Goal: Task Accomplishment & Management: Use online tool/utility

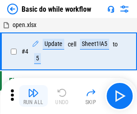
click at [33, 96] on img "button" at bounding box center [33, 92] width 11 height 11
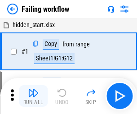
click at [33, 96] on img "button" at bounding box center [33, 92] width 11 height 11
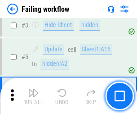
scroll to position [191, 0]
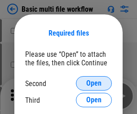
click at [94, 83] on span "Open" at bounding box center [93, 83] width 15 height 7
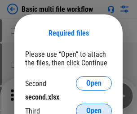
click at [94, 107] on span "Open" at bounding box center [93, 110] width 15 height 7
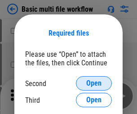
click at [94, 83] on span "Open" at bounding box center [93, 83] width 15 height 7
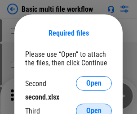
click at [94, 107] on span "Open" at bounding box center [93, 110] width 15 height 7
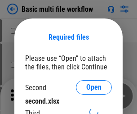
scroll to position [4, 0]
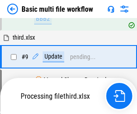
scroll to position [313, 0]
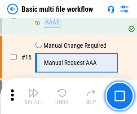
click at [33, 96] on img "button" at bounding box center [33, 92] width 11 height 11
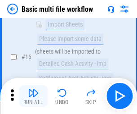
click at [33, 96] on img "button" at bounding box center [33, 92] width 11 height 11
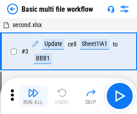
click at [33, 96] on img "button" at bounding box center [33, 92] width 11 height 11
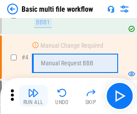
click at [33, 96] on img "button" at bounding box center [33, 92] width 11 height 11
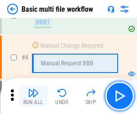
scroll to position [96, 0]
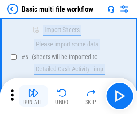
click at [33, 96] on img "button" at bounding box center [33, 92] width 11 height 11
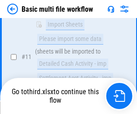
scroll to position [421, 0]
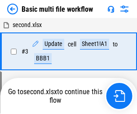
scroll to position [96, 0]
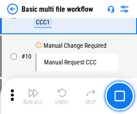
click at [33, 96] on img "button" at bounding box center [33, 92] width 11 height 11
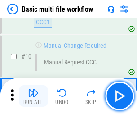
scroll to position [313, 0]
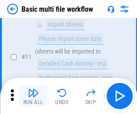
click at [33, 96] on img "button" at bounding box center [33, 92] width 11 height 11
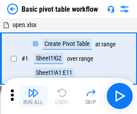
click at [33, 96] on img "button" at bounding box center [33, 92] width 11 height 11
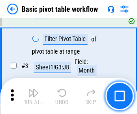
scroll to position [215, 0]
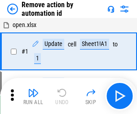
scroll to position [33, 0]
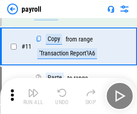
scroll to position [65, 0]
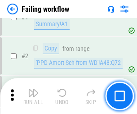
scroll to position [145, 0]
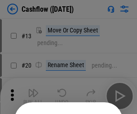
scroll to position [88, 0]
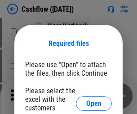
scroll to position [98, 0]
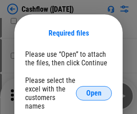
click at [94, 90] on span "Open" at bounding box center [93, 93] width 15 height 7
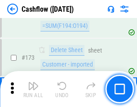
scroll to position [952, 0]
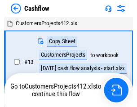
scroll to position [10, 0]
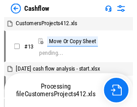
scroll to position [10, 0]
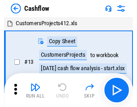
scroll to position [10, 0]
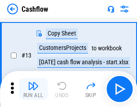
click at [33, 89] on img "button" at bounding box center [33, 86] width 11 height 11
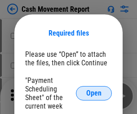
click at [94, 93] on span "Open" at bounding box center [93, 93] width 15 height 7
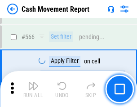
scroll to position [4123, 0]
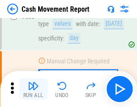
click at [33, 89] on img "button" at bounding box center [33, 86] width 11 height 11
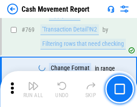
scroll to position [4999, 0]
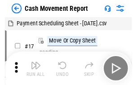
scroll to position [16, 0]
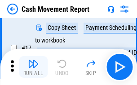
click at [33, 67] on img "button" at bounding box center [33, 63] width 11 height 11
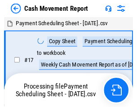
scroll to position [5, 0]
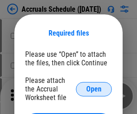
click at [94, 89] on span "Open" at bounding box center [93, 88] width 15 height 7
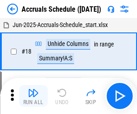
click at [33, 96] on img "button" at bounding box center [33, 92] width 11 height 11
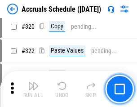
scroll to position [1673, 0]
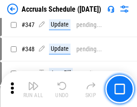
click at [33, 89] on img "button" at bounding box center [33, 86] width 11 height 11
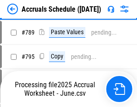
scroll to position [3779, 0]
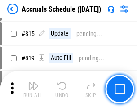
click at [33, 89] on img "button" at bounding box center [33, 86] width 11 height 11
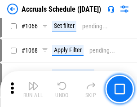
scroll to position [5199, 0]
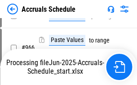
scroll to position [4353, 0]
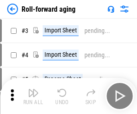
click at [33, 89] on img "button" at bounding box center [33, 92] width 11 height 11
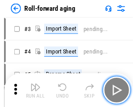
scroll to position [1, 0]
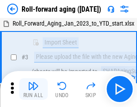
click at [33, 89] on img "button" at bounding box center [33, 86] width 11 height 11
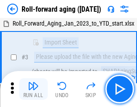
scroll to position [58, 0]
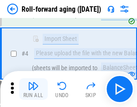
click at [33, 89] on img "button" at bounding box center [33, 86] width 11 height 11
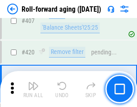
scroll to position [3120, 0]
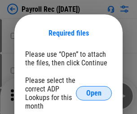
click at [94, 93] on span "Open" at bounding box center [93, 93] width 15 height 7
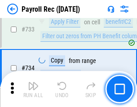
scroll to position [5248, 0]
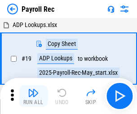
click at [33, 96] on img "button" at bounding box center [33, 92] width 11 height 11
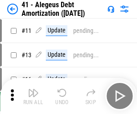
click at [33, 96] on img "button" at bounding box center [33, 92] width 11 height 11
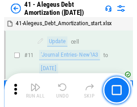
scroll to position [111, 0]
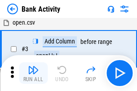
click at [33, 73] on img "button" at bounding box center [33, 70] width 11 height 11
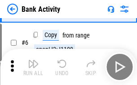
scroll to position [48, 0]
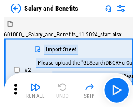
scroll to position [12, 0]
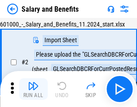
click at [33, 89] on img "button" at bounding box center [33, 86] width 11 height 11
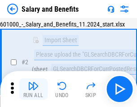
click at [33, 89] on img "button" at bounding box center [33, 86] width 11 height 11
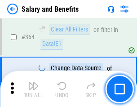
scroll to position [4237, 0]
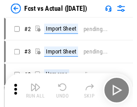
scroll to position [12, 0]
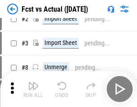
click at [33, 89] on img "button" at bounding box center [33, 86] width 11 height 11
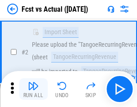
click at [33, 89] on img "button" at bounding box center [33, 86] width 11 height 11
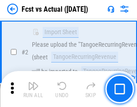
scroll to position [84, 0]
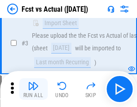
click at [33, 89] on img "button" at bounding box center [33, 86] width 11 height 11
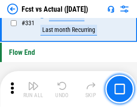
scroll to position [4306, 0]
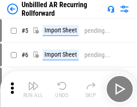
scroll to position [19, 0]
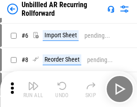
click at [33, 89] on img "button" at bounding box center [33, 86] width 11 height 11
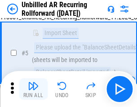
click at [33, 89] on img "button" at bounding box center [33, 86] width 11 height 11
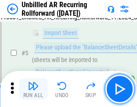
scroll to position [85, 0]
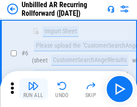
click at [33, 89] on img "button" at bounding box center [33, 86] width 11 height 11
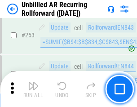
scroll to position [3056, 0]
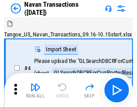
scroll to position [14, 0]
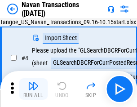
click at [33, 89] on img "button" at bounding box center [33, 86] width 11 height 11
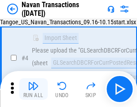
click at [33, 89] on img "button" at bounding box center [33, 86] width 11 height 11
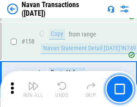
scroll to position [2917, 0]
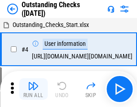
click at [33, 89] on img "button" at bounding box center [33, 86] width 11 height 11
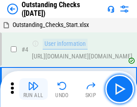
scroll to position [38, 0]
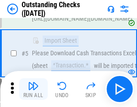
click at [33, 89] on img "button" at bounding box center [33, 86] width 11 height 11
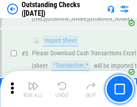
scroll to position [94, 0]
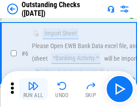
click at [33, 89] on img "button" at bounding box center [33, 86] width 11 height 11
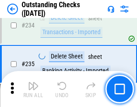
scroll to position [2732, 0]
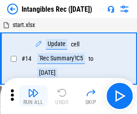
click at [33, 96] on img "button" at bounding box center [33, 92] width 11 height 11
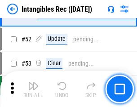
scroll to position [350, 0]
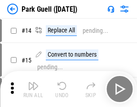
click at [33, 89] on img "button" at bounding box center [33, 86] width 11 height 11
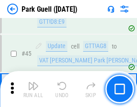
scroll to position [1125, 0]
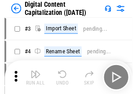
scroll to position [26, 0]
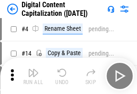
click at [33, 76] on img "button" at bounding box center [33, 72] width 11 height 11
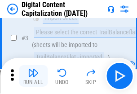
click at [33, 76] on img "button" at bounding box center [33, 72] width 11 height 11
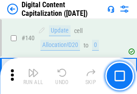
scroll to position [954, 0]
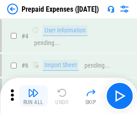
click at [33, 89] on img "button" at bounding box center [33, 92] width 11 height 11
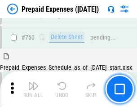
scroll to position [2493, 0]
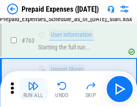
click at [33, 89] on img "button" at bounding box center [33, 86] width 11 height 11
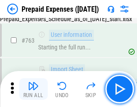
scroll to position [2547, 0]
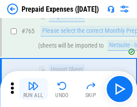
click at [33, 89] on img "button" at bounding box center [33, 86] width 11 height 11
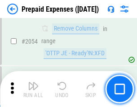
scroll to position [9404, 0]
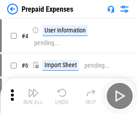
click at [33, 96] on img "button" at bounding box center [33, 92] width 11 height 11
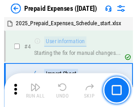
scroll to position [40, 0]
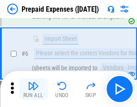
click at [33, 89] on img "button" at bounding box center [33, 86] width 11 height 11
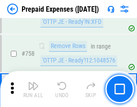
scroll to position [3206, 0]
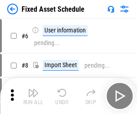
click at [33, 96] on img "button" at bounding box center [33, 92] width 11 height 11
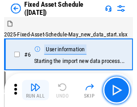
scroll to position [49, 0]
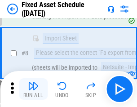
click at [33, 89] on img "button" at bounding box center [33, 86] width 11 height 11
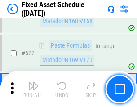
scroll to position [3127, 0]
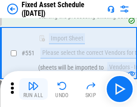
click at [33, 89] on img "button" at bounding box center [33, 86] width 11 height 11
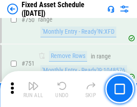
scroll to position [4386, 0]
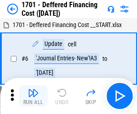
click at [33, 96] on img "button" at bounding box center [33, 92] width 11 height 11
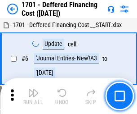
scroll to position [108, 0]
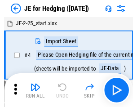
scroll to position [1, 0]
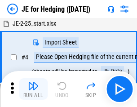
click at [33, 89] on img "button" at bounding box center [33, 86] width 11 height 11
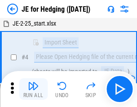
click at [33, 89] on img "button" at bounding box center [33, 86] width 11 height 11
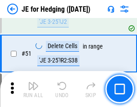
scroll to position [583, 0]
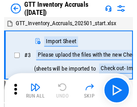
scroll to position [1, 0]
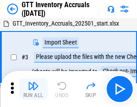
click at [33, 89] on img "button" at bounding box center [33, 86] width 11 height 11
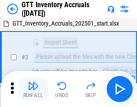
click at [33, 89] on img "button" at bounding box center [33, 86] width 11 height 11
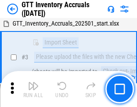
scroll to position [58, 0]
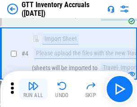
click at [33, 89] on img "button" at bounding box center [33, 86] width 11 height 11
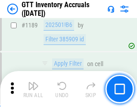
scroll to position [7346, 0]
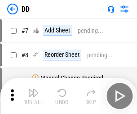
click at [33, 96] on img "button" at bounding box center [33, 92] width 11 height 11
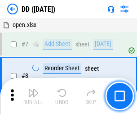
scroll to position [87, 0]
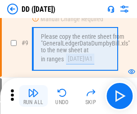
click at [33, 96] on img "button" at bounding box center [33, 92] width 11 height 11
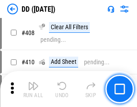
scroll to position [4025, 0]
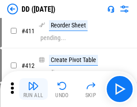
click at [33, 89] on img "button" at bounding box center [33, 86] width 11 height 11
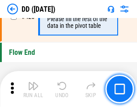
scroll to position [4306, 0]
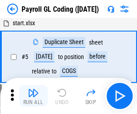
click at [33, 96] on img "button" at bounding box center [33, 92] width 11 height 11
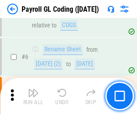
scroll to position [108, 0]
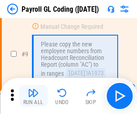
click at [33, 96] on img "button" at bounding box center [33, 92] width 11 height 11
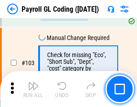
scroll to position [2111, 0]
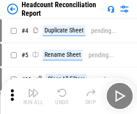
click at [33, 96] on img "button" at bounding box center [33, 92] width 11 height 11
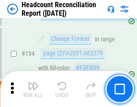
scroll to position [1081, 0]
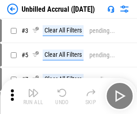
click at [33, 96] on img "button" at bounding box center [33, 92] width 11 height 11
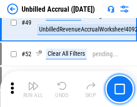
scroll to position [816, 0]
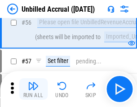
click at [33, 89] on img "button" at bounding box center [33, 86] width 11 height 11
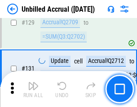
scroll to position [2680, 0]
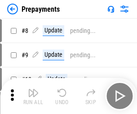
click at [33, 96] on img "button" at bounding box center [33, 92] width 11 height 11
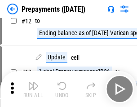
scroll to position [56, 0]
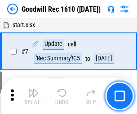
scroll to position [154, 0]
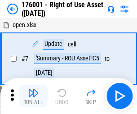
click at [33, 96] on img "button" at bounding box center [33, 92] width 11 height 11
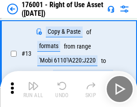
scroll to position [58, 0]
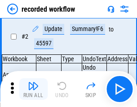
click at [33, 89] on img "button" at bounding box center [33, 86] width 11 height 11
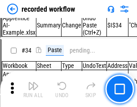
scroll to position [2812, 0]
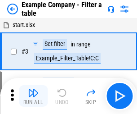
click at [33, 96] on img "button" at bounding box center [33, 92] width 11 height 11
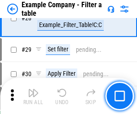
scroll to position [823, 0]
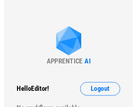
scroll to position [14, 0]
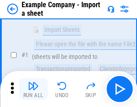
click at [33, 89] on img "button" at bounding box center [33, 86] width 11 height 11
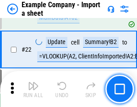
scroll to position [199, 0]
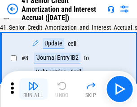
click at [33, 89] on img "button" at bounding box center [33, 86] width 11 height 11
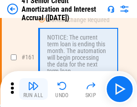
click at [33, 89] on img "button" at bounding box center [33, 86] width 11 height 11
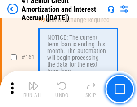
scroll to position [962, 0]
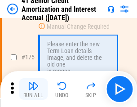
click at [33, 89] on img "button" at bounding box center [33, 86] width 11 height 11
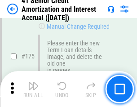
scroll to position [1054, 0]
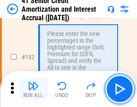
click at [33, 89] on img "button" at bounding box center [33, 86] width 11 height 11
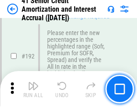
scroll to position [1148, 0]
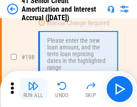
click at [33, 89] on img "button" at bounding box center [33, 86] width 11 height 11
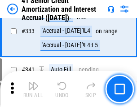
scroll to position [2298, 0]
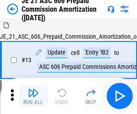
click at [33, 89] on img "button" at bounding box center [33, 92] width 11 height 11
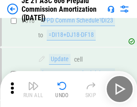
scroll to position [1680, 0]
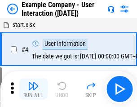
click at [33, 89] on img "button" at bounding box center [33, 86] width 11 height 11
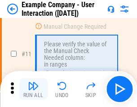
click at [33, 89] on img "button" at bounding box center [33, 86] width 11 height 11
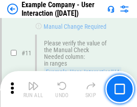
scroll to position [195, 0]
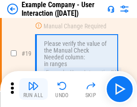
click at [33, 89] on img "button" at bounding box center [33, 86] width 11 height 11
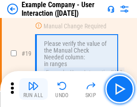
click at [33, 89] on img "button" at bounding box center [33, 86] width 11 height 11
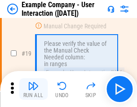
click at [33, 89] on img "button" at bounding box center [33, 86] width 11 height 11
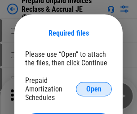
click at [94, 89] on span "Open" at bounding box center [93, 88] width 15 height 7
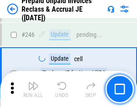
scroll to position [1215, 0]
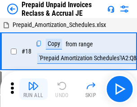
click at [33, 89] on img "button" at bounding box center [33, 86] width 11 height 11
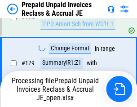
scroll to position [783, 0]
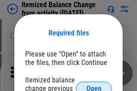
click at [94, 85] on span "Open" at bounding box center [93, 88] width 15 height 7
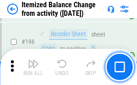
scroll to position [1731, 0]
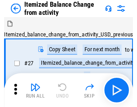
scroll to position [14, 0]
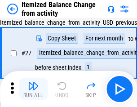
click at [33, 89] on img "button" at bounding box center [33, 86] width 11 height 11
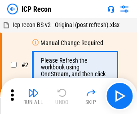
scroll to position [4, 0]
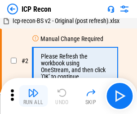
click at [33, 96] on img "button" at bounding box center [33, 92] width 11 height 11
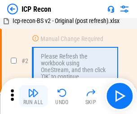
click at [33, 96] on img "button" at bounding box center [33, 92] width 11 height 11
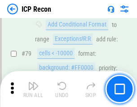
scroll to position [882, 0]
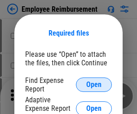
click at [94, 85] on span "Open" at bounding box center [93, 84] width 15 height 7
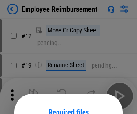
scroll to position [79, 0]
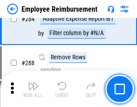
scroll to position [2445, 0]
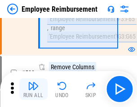
click at [33, 89] on img "button" at bounding box center [33, 86] width 11 height 11
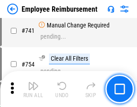
scroll to position [6312, 0]
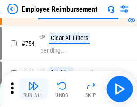
click at [33, 89] on img "button" at bounding box center [33, 86] width 11 height 11
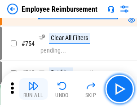
click at [33, 89] on img "button" at bounding box center [33, 86] width 11 height 11
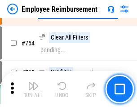
click at [33, 89] on img "button" at bounding box center [33, 86] width 11 height 11
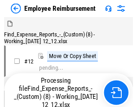
scroll to position [31, 0]
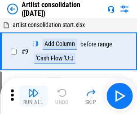
click at [33, 96] on img "button" at bounding box center [33, 92] width 11 height 11
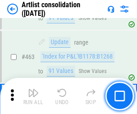
scroll to position [3939, 0]
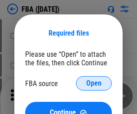
click at [94, 83] on span "Open" at bounding box center [93, 83] width 15 height 7
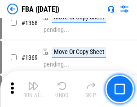
scroll to position [9662, 0]
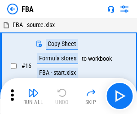
scroll to position [9, 0]
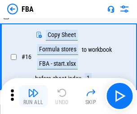
click at [33, 96] on img "button" at bounding box center [33, 92] width 11 height 11
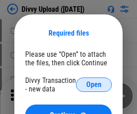
click at [94, 85] on span "Open" at bounding box center [93, 84] width 15 height 7
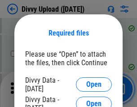
scroll to position [932, 0]
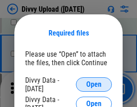
click at [94, 85] on span "Open" at bounding box center [93, 84] width 15 height 7
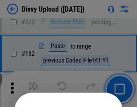
scroll to position [1010, 0]
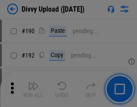
scroll to position [1135, 0]
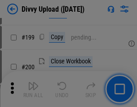
scroll to position [1308, 0]
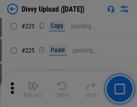
scroll to position [1795, 0]
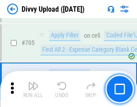
scroll to position [6154, 0]
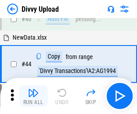
click at [33, 96] on img "button" at bounding box center [33, 92] width 11 height 11
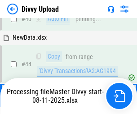
scroll to position [99, 0]
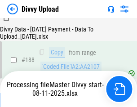
scroll to position [1059, 0]
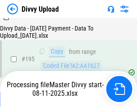
scroll to position [1257, 0]
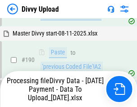
scroll to position [1205, 0]
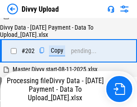
scroll to position [1456, 0]
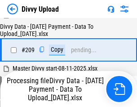
scroll to position [1661, 0]
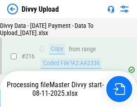
scroll to position [1860, 0]
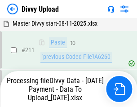
scroll to position [1800, 0]
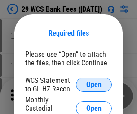
click at [94, 85] on span "Open" at bounding box center [93, 84] width 15 height 7
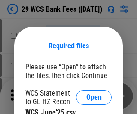
scroll to position [13, 0]
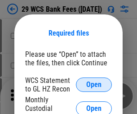
click at [94, 85] on span "Open" at bounding box center [93, 84] width 15 height 7
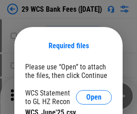
scroll to position [13, 0]
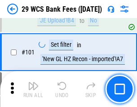
scroll to position [877, 0]
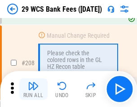
click at [33, 89] on img "button" at bounding box center [33, 86] width 11 height 11
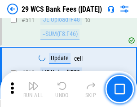
scroll to position [4526, 0]
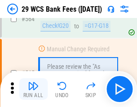
click at [33, 89] on img "button" at bounding box center [33, 86] width 11 height 11
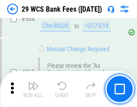
scroll to position [4865, 0]
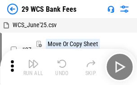
scroll to position [16, 0]
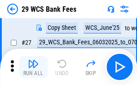
click at [33, 67] on img "button" at bounding box center [33, 63] width 11 height 11
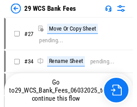
scroll to position [1, 0]
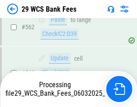
scroll to position [4855, 0]
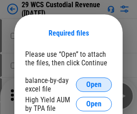
click at [94, 85] on span "Open" at bounding box center [93, 84] width 15 height 7
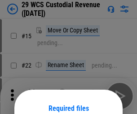
scroll to position [75, 0]
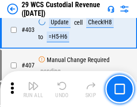
scroll to position [4167, 0]
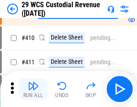
click at [33, 89] on img "button" at bounding box center [33, 86] width 11 height 11
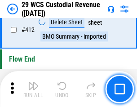
scroll to position [4296, 0]
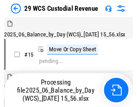
scroll to position [22, 0]
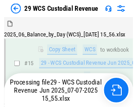
scroll to position [204, 0]
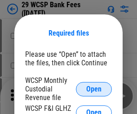
click at [94, 89] on span "Open" at bounding box center [93, 88] width 15 height 7
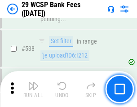
scroll to position [3457, 0]
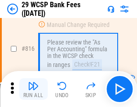
click at [33, 89] on img "button" at bounding box center [33, 86] width 11 height 11
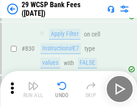
scroll to position [5708, 0]
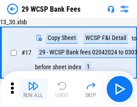
click at [33, 89] on img "button" at bounding box center [33, 86] width 11 height 11
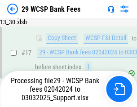
scroll to position [158, 0]
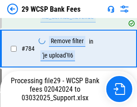
scroll to position [5447, 0]
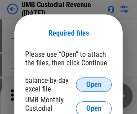
click at [94, 85] on span "Open" at bounding box center [93, 84] width 15 height 7
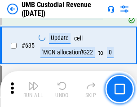
scroll to position [4708, 0]
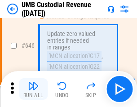
click at [33, 89] on img "button" at bounding box center [33, 86] width 11 height 11
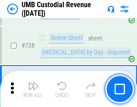
scroll to position [5550, 0]
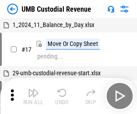
scroll to position [7, 0]
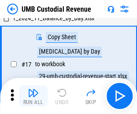
click at [33, 96] on img "button" at bounding box center [33, 92] width 11 height 11
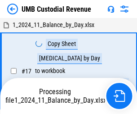
scroll to position [7, 0]
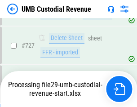
scroll to position [5529, 0]
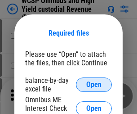
click at [94, 85] on span "Open" at bounding box center [93, 84] width 15 height 7
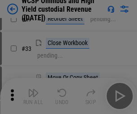
scroll to position [206, 0]
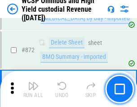
scroll to position [7614, 0]
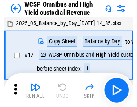
scroll to position [5, 0]
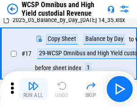
click at [33, 89] on img "button" at bounding box center [33, 86] width 11 height 11
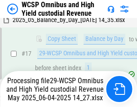
scroll to position [187, 0]
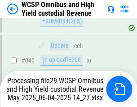
scroll to position [7477, 0]
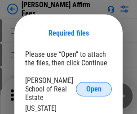
click at [94, 85] on span "Open" at bounding box center [93, 88] width 15 height 7
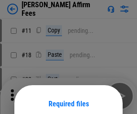
scroll to position [71, 0]
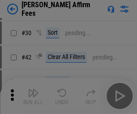
scroll to position [183, 0]
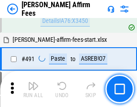
scroll to position [2446, 0]
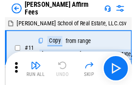
scroll to position [9, 0]
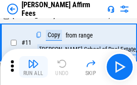
click at [33, 67] on img "button" at bounding box center [33, 63] width 11 height 11
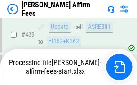
scroll to position [2359, 0]
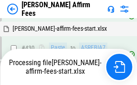
scroll to position [2373, 0]
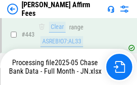
scroll to position [2359, 0]
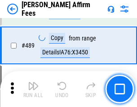
scroll to position [2348, 0]
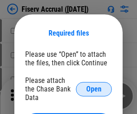
click at [94, 85] on span "Open" at bounding box center [93, 88] width 15 height 7
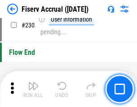
scroll to position [2851, 0]
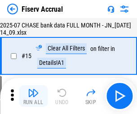
click at [33, 96] on img "button" at bounding box center [33, 92] width 11 height 11
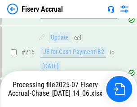
scroll to position [2786, 0]
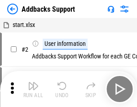
click at [33, 89] on img "button" at bounding box center [33, 86] width 11 height 11
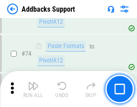
scroll to position [655, 0]
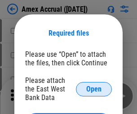
click at [94, 89] on span "Open" at bounding box center [93, 88] width 15 height 7
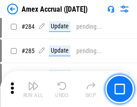
scroll to position [2463, 0]
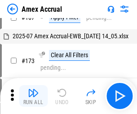
click at [33, 96] on img "button" at bounding box center [33, 92] width 11 height 11
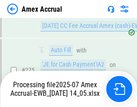
scroll to position [2737, 0]
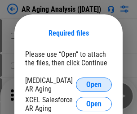
click at [94, 83] on span "Open" at bounding box center [93, 84] width 15 height 7
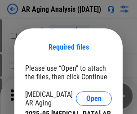
scroll to position [14, 0]
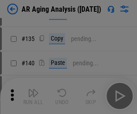
scroll to position [271, 0]
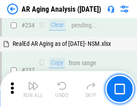
scroll to position [1394, 0]
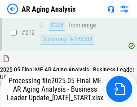
scroll to position [1384, 0]
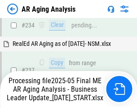
scroll to position [1421, 0]
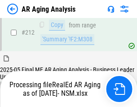
scroll to position [1345, 0]
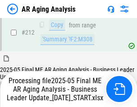
scroll to position [1384, 0]
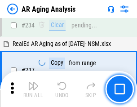
scroll to position [1384, 0]
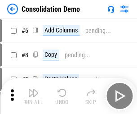
click at [33, 96] on img "button" at bounding box center [33, 92] width 11 height 11
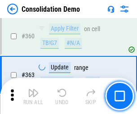
scroll to position [3015, 0]
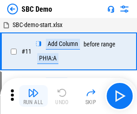
click at [33, 96] on img "button" at bounding box center [33, 92] width 11 height 11
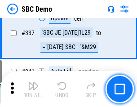
scroll to position [2367, 0]
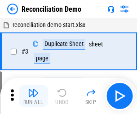
click at [33, 96] on img "button" at bounding box center [33, 92] width 11 height 11
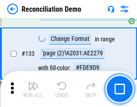
scroll to position [1068, 0]
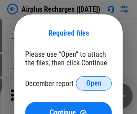
click at [94, 83] on span "Open" at bounding box center [93, 83] width 15 height 7
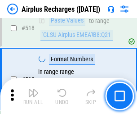
scroll to position [3871, 0]
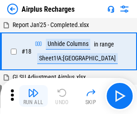
click at [33, 96] on img "button" at bounding box center [33, 92] width 11 height 11
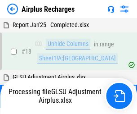
scroll to position [40, 0]
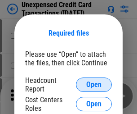
click at [94, 85] on span "Open" at bounding box center [93, 84] width 15 height 7
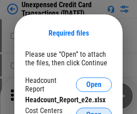
click at [94, 111] on span "Open" at bounding box center [93, 114] width 15 height 7
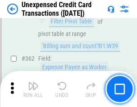
scroll to position [2313, 0]
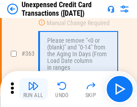
click at [33, 89] on img "button" at bounding box center [33, 86] width 11 height 11
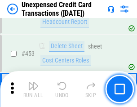
scroll to position [3068, 0]
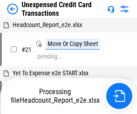
scroll to position [14, 0]
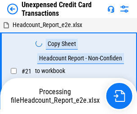
scroll to position [14, 0]
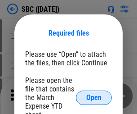
click at [94, 97] on span "Open" at bounding box center [93, 97] width 15 height 7
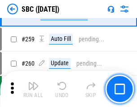
scroll to position [1758, 0]
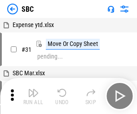
scroll to position [9, 0]
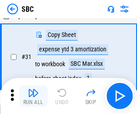
click at [33, 96] on img "button" at bounding box center [33, 92] width 11 height 11
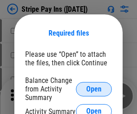
click at [94, 89] on span "Open" at bounding box center [93, 88] width 15 height 7
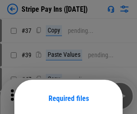
scroll to position [65, 0]
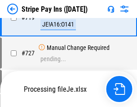
scroll to position [4664, 0]
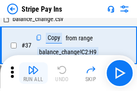
click at [33, 73] on img "button" at bounding box center [33, 70] width 11 height 11
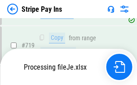
scroll to position [4644, 0]
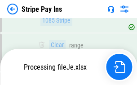
scroll to position [4644, 0]
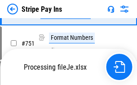
scroll to position [4644, 0]
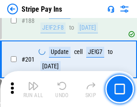
scroll to position [1281, 0]
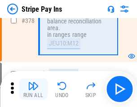
click at [33, 89] on img "button" at bounding box center [33, 86] width 11 height 11
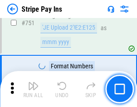
scroll to position [4633, 0]
